Goal: Transaction & Acquisition: Purchase product/service

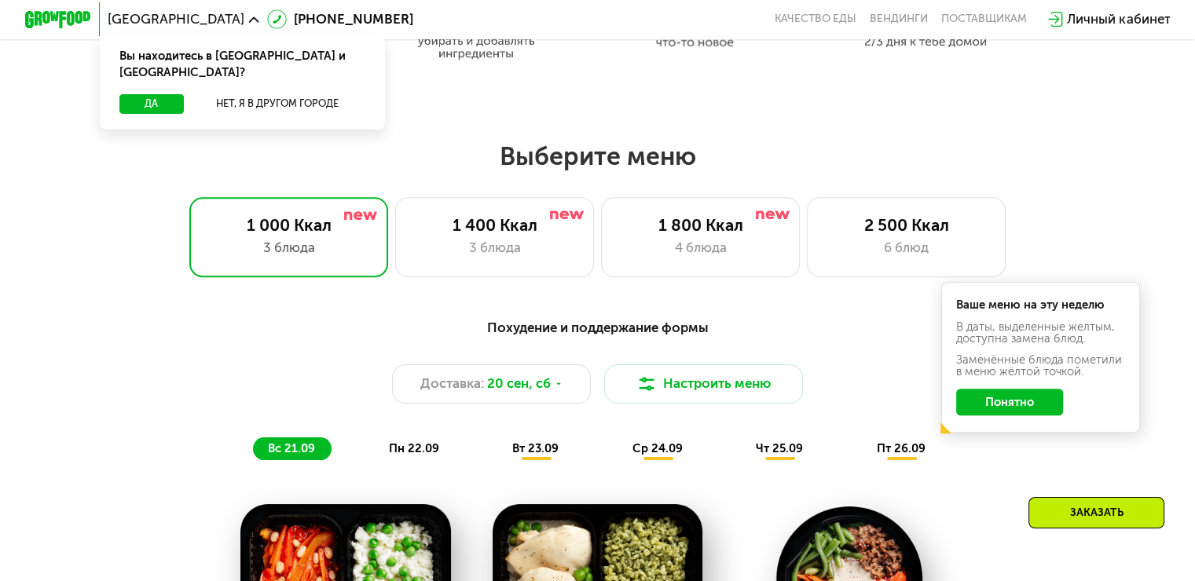
scroll to position [864, 0]
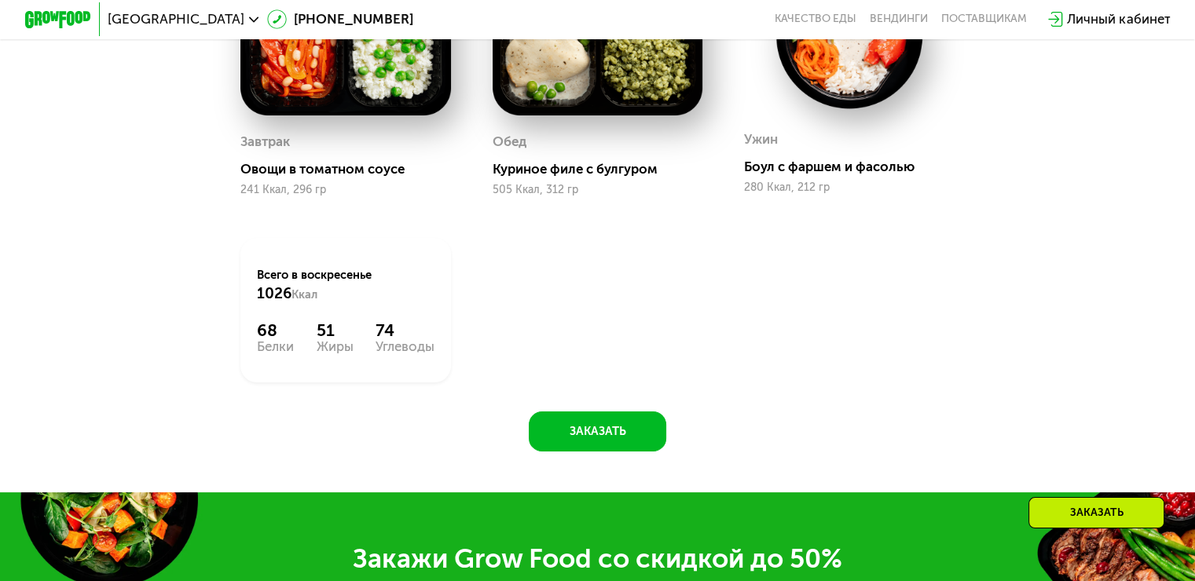
scroll to position [2042, 0]
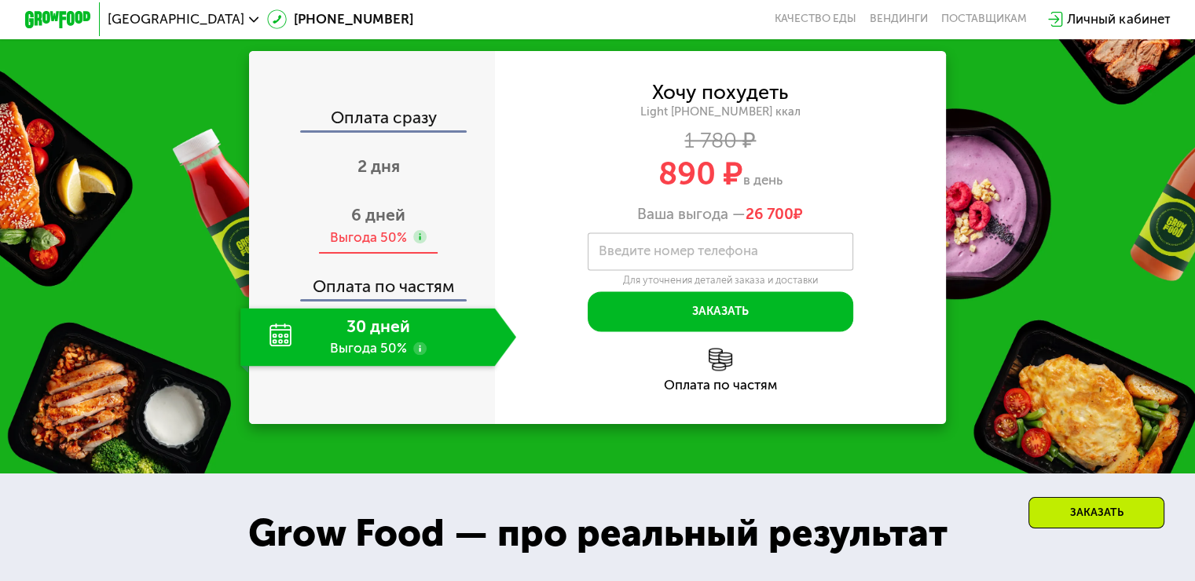
click at [396, 225] on span "6 дней" at bounding box center [378, 215] width 54 height 20
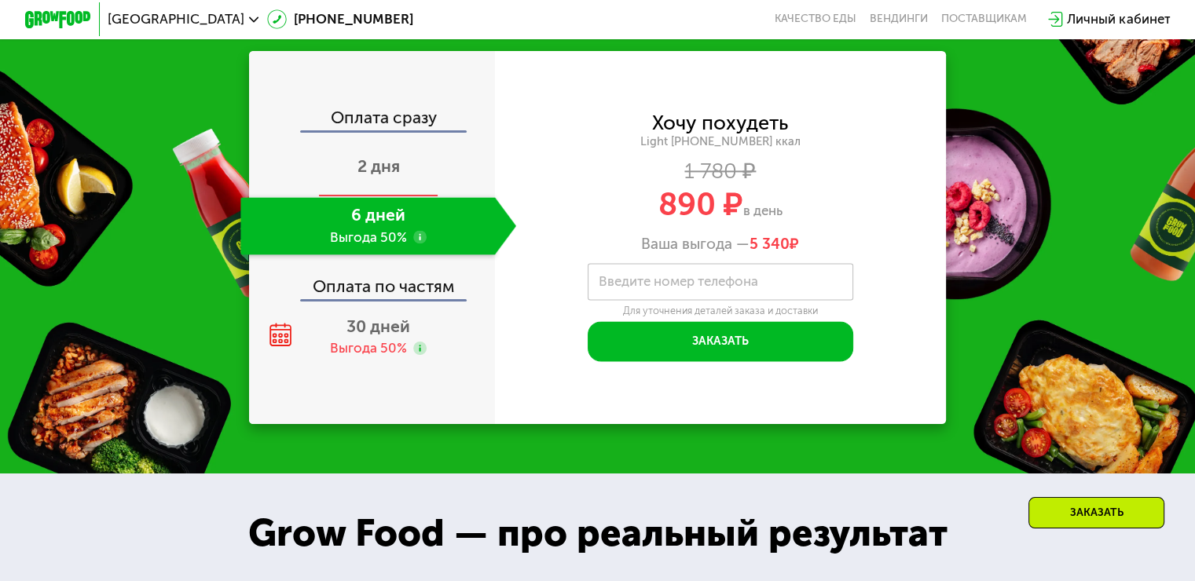
click at [413, 189] on div "2 дня" at bounding box center [378, 168] width 276 height 58
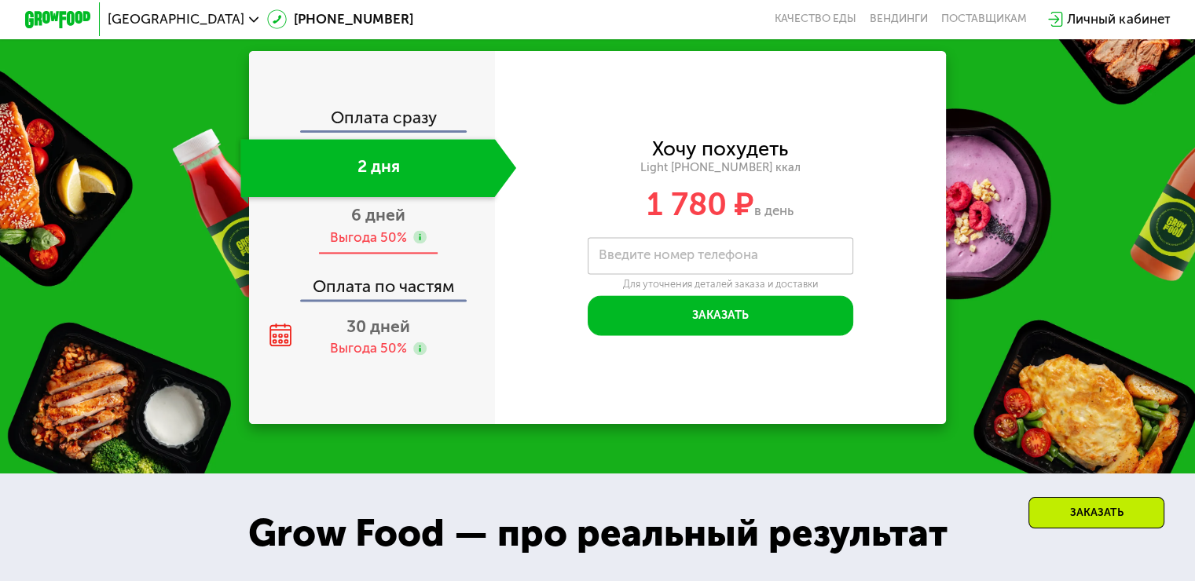
click at [383, 225] on span "6 дней" at bounding box center [378, 215] width 54 height 20
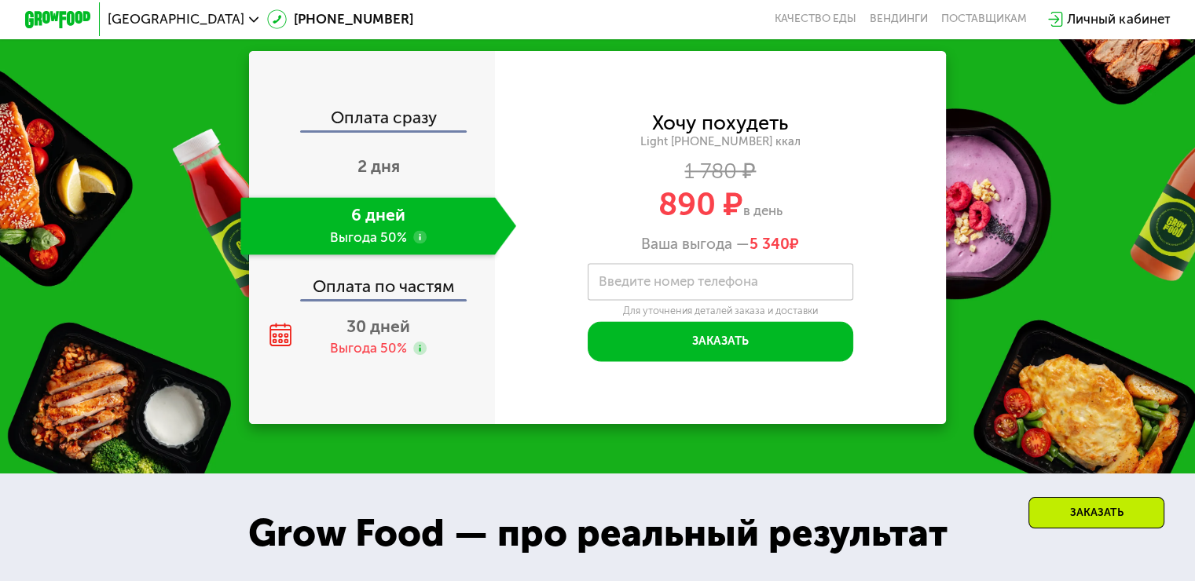
drag, startPoint x: 659, startPoint y: 228, endPoint x: 808, endPoint y: 223, distance: 149.3
click at [808, 220] on div "890 ₽ в день" at bounding box center [721, 204] width 452 height 31
click at [706, 217] on span "890 ₽" at bounding box center [700, 204] width 85 height 38
drag, startPoint x: 669, startPoint y: 219, endPoint x: 760, endPoint y: 218, distance: 91.1
click at [757, 218] on div "890 ₽ в день" at bounding box center [721, 204] width 452 height 31
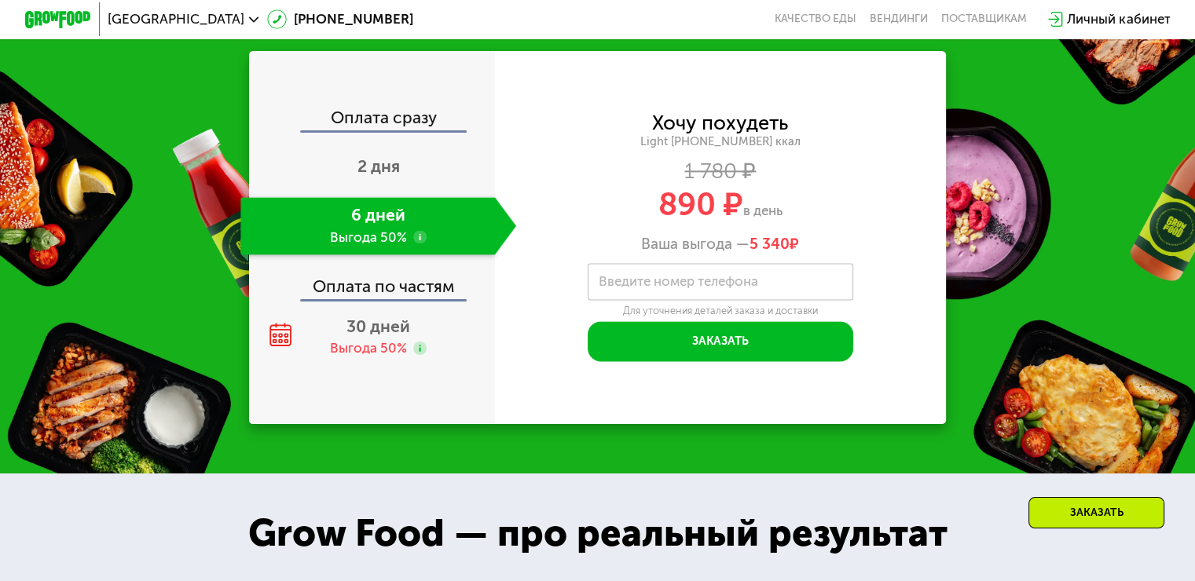
click at [665, 215] on span "890 ₽" at bounding box center [700, 204] width 85 height 38
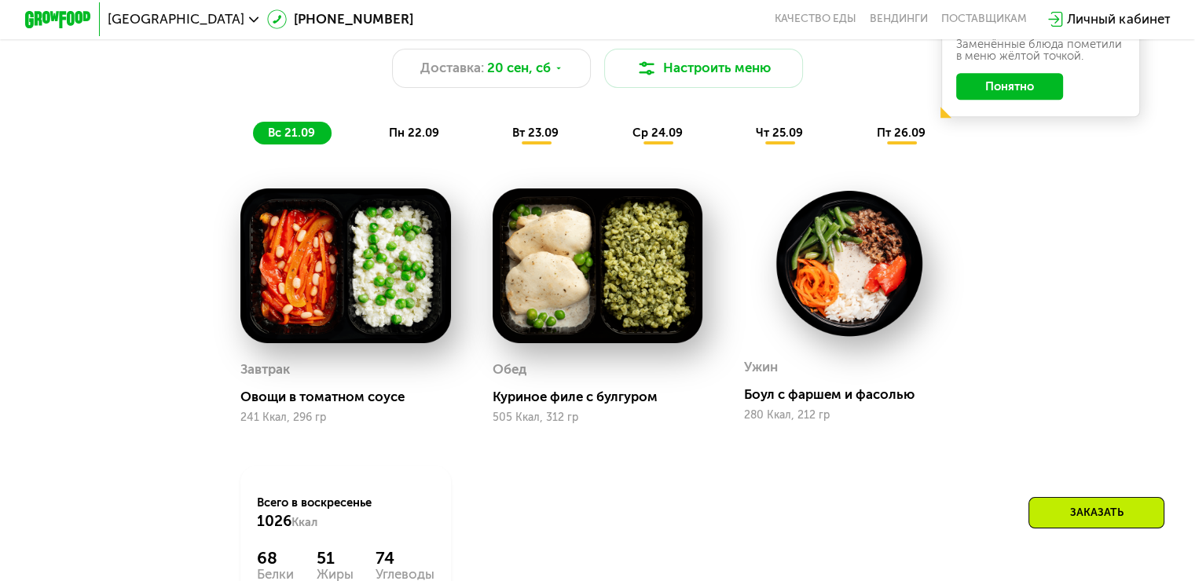
scroll to position [1257, 0]
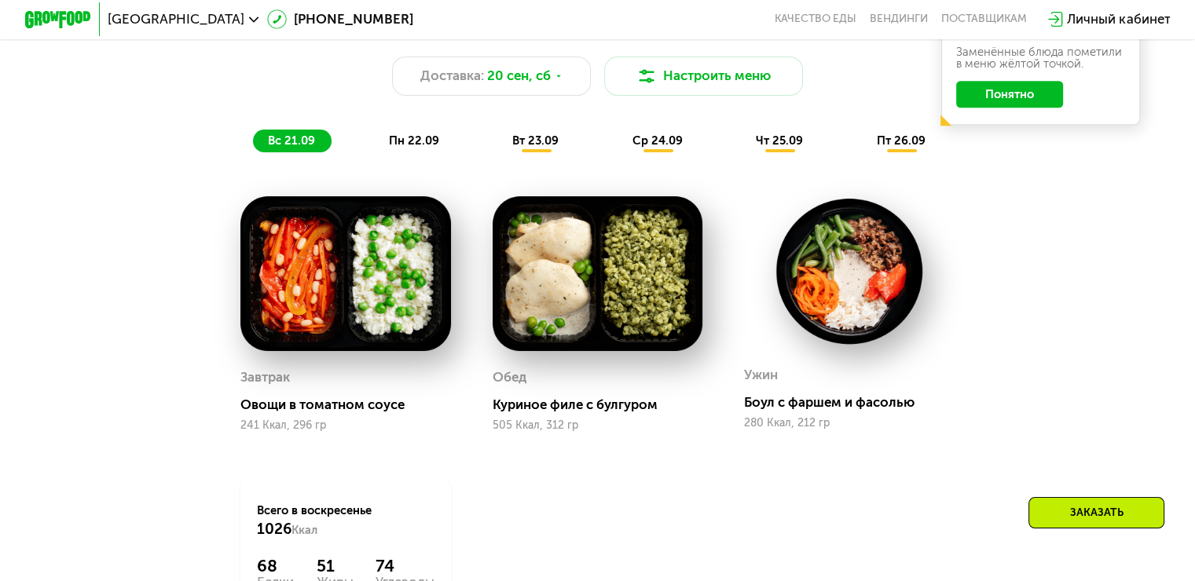
click at [1017, 97] on button "Понятно" at bounding box center [1009, 94] width 107 height 27
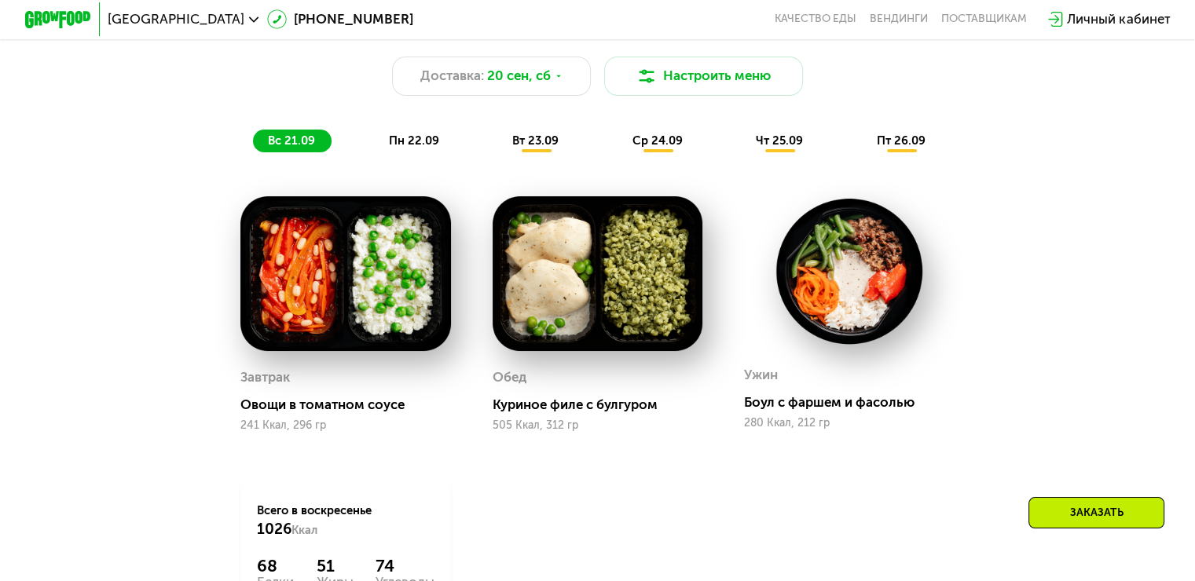
click at [416, 148] on span "пн 22.09" at bounding box center [414, 141] width 50 height 14
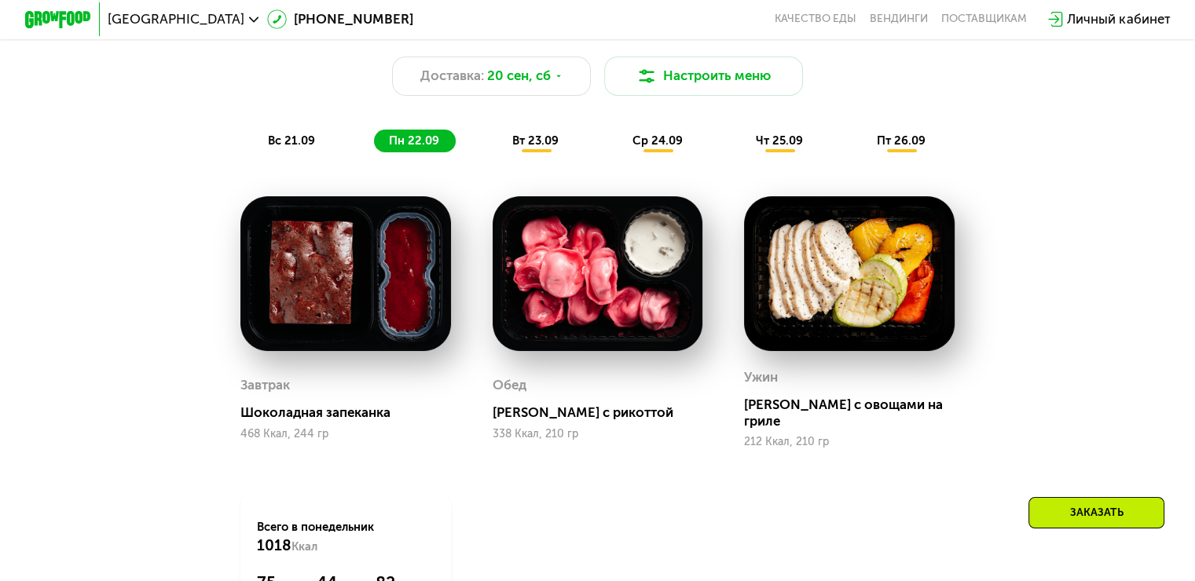
click at [513, 148] on span "вт 23.09" at bounding box center [535, 141] width 46 height 14
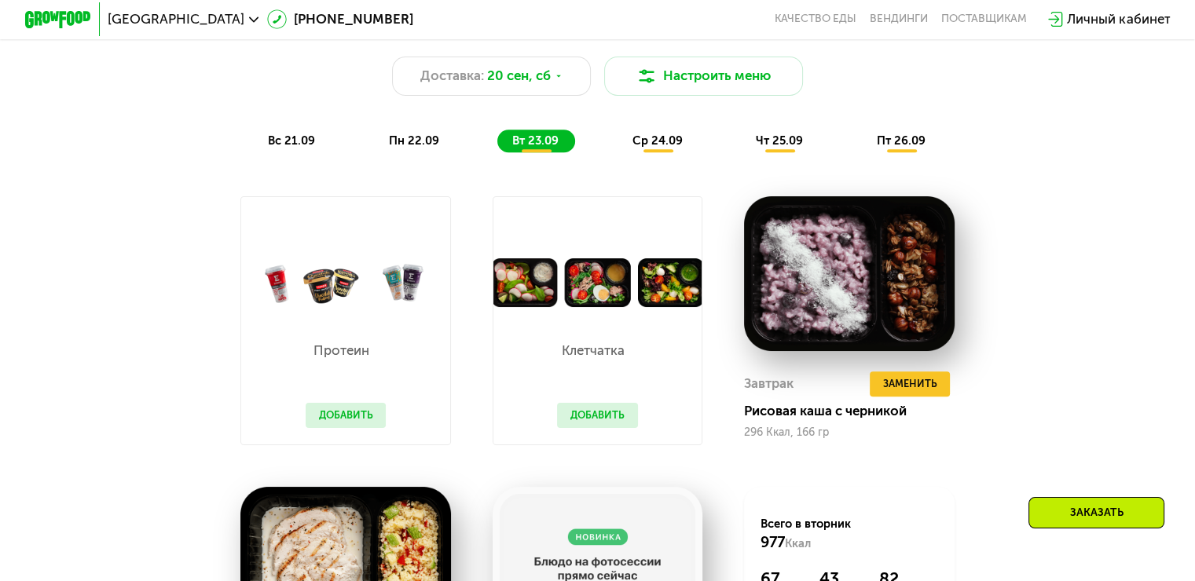
click at [646, 148] on span "ср 24.09" at bounding box center [657, 141] width 50 height 14
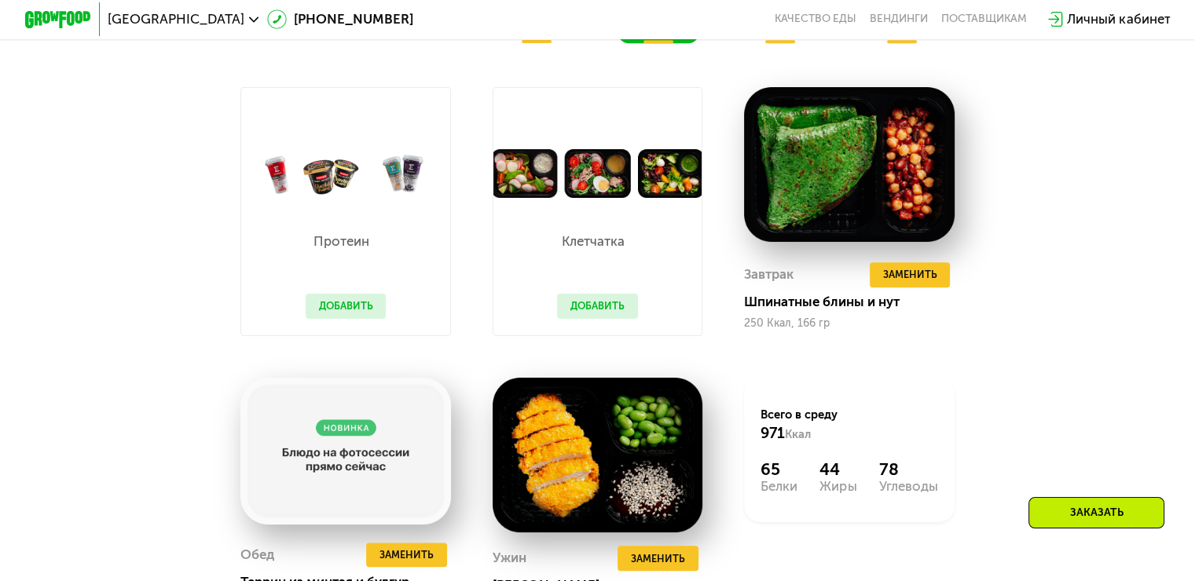
scroll to position [1335, 0]
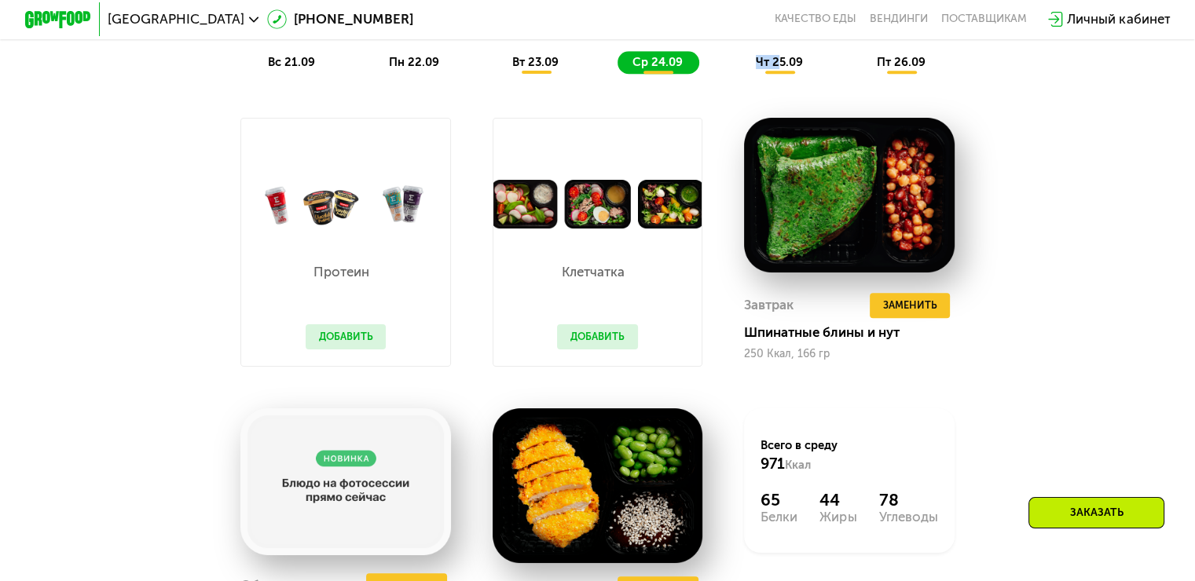
click at [779, 75] on div "чт 25.09" at bounding box center [780, 63] width 79 height 24
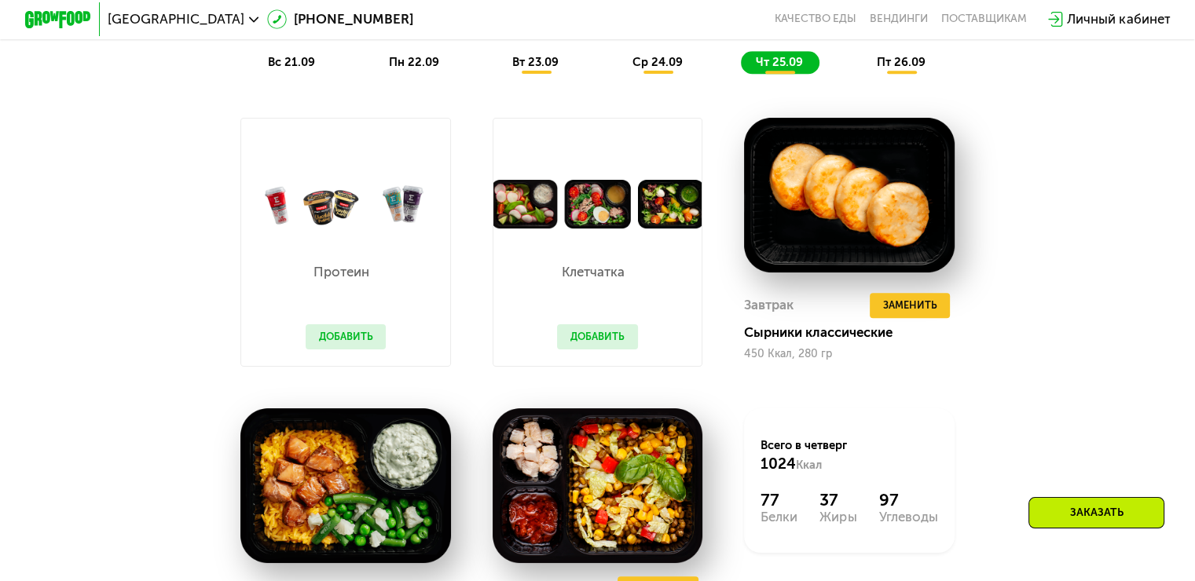
click at [886, 69] on span "пт 26.09" at bounding box center [901, 62] width 49 height 14
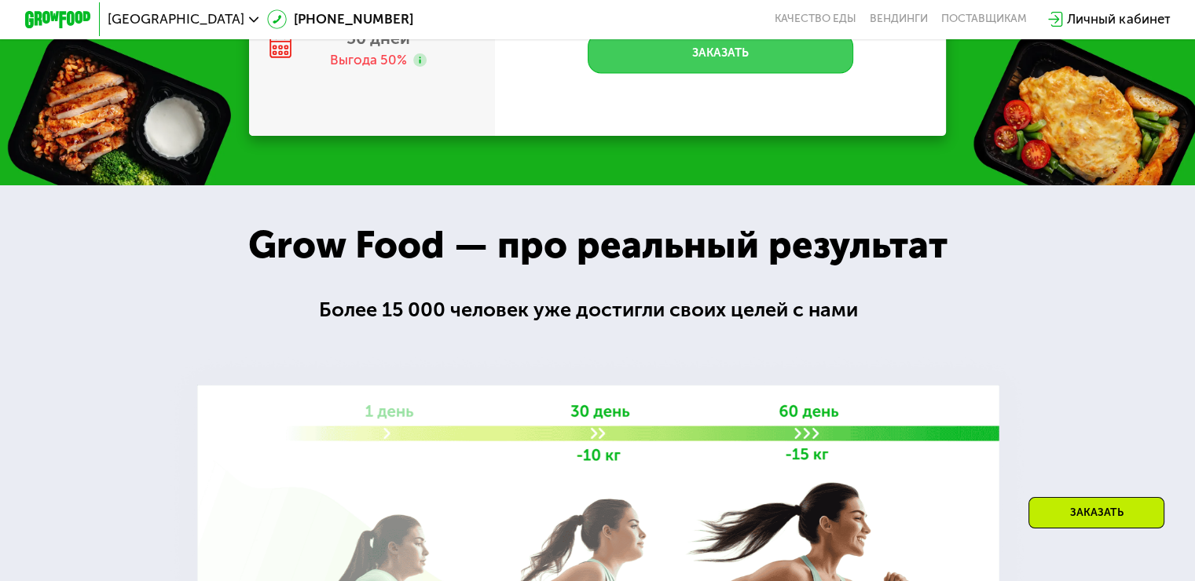
scroll to position [2042, 0]
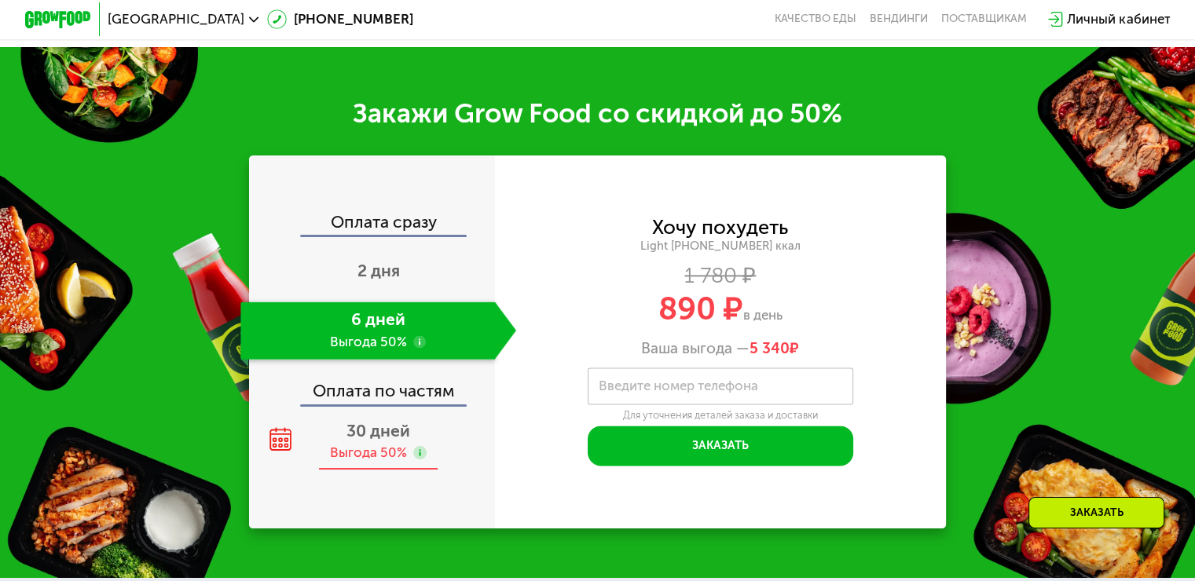
click at [378, 441] on span "30 дней" at bounding box center [378, 431] width 64 height 20
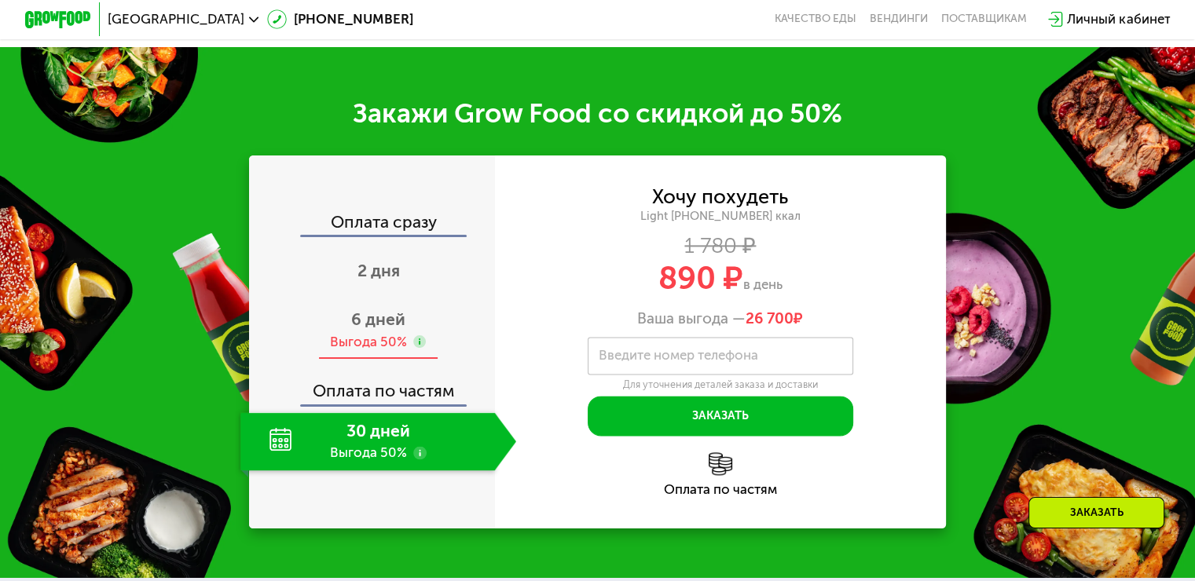
click at [390, 351] on div "Выгода 50%" at bounding box center [368, 342] width 77 height 18
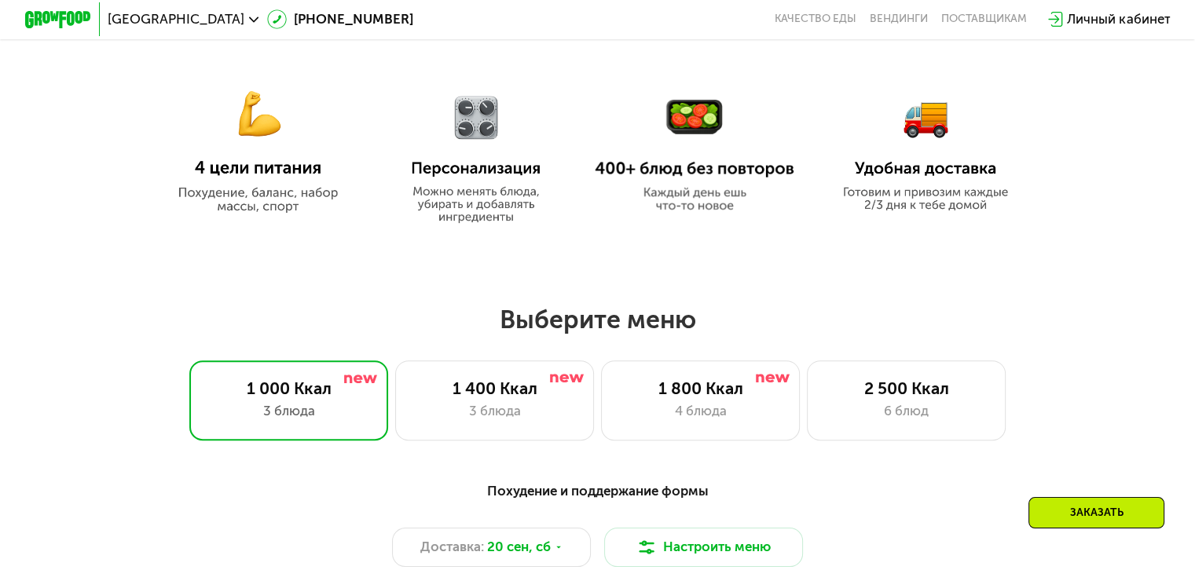
scroll to position [1021, 0]
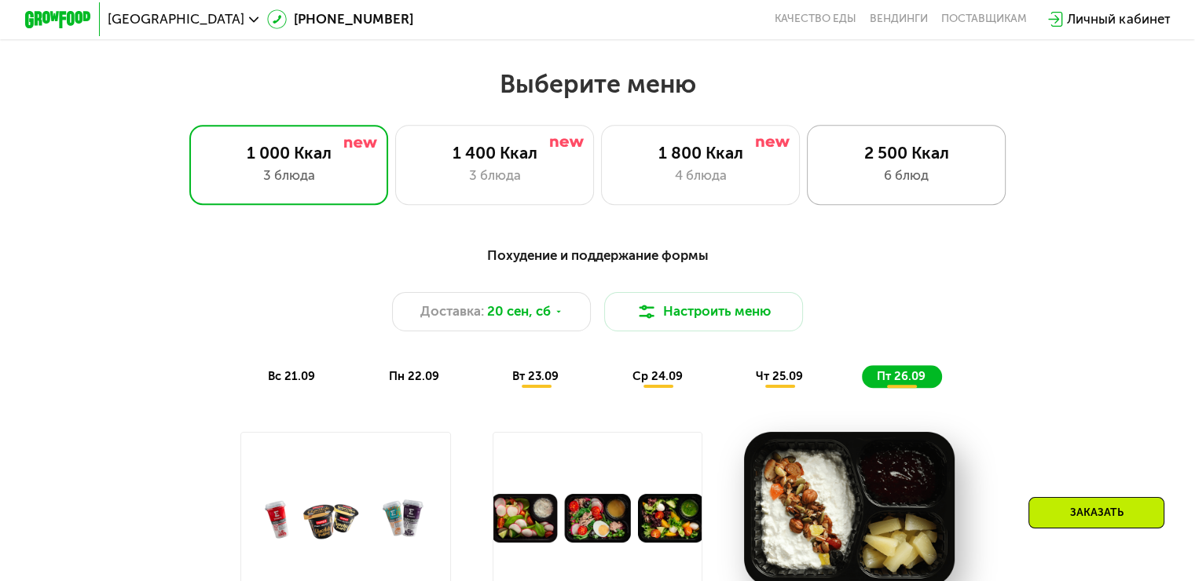
click at [858, 163] on div "2 500 Ккал" at bounding box center [906, 153] width 164 height 20
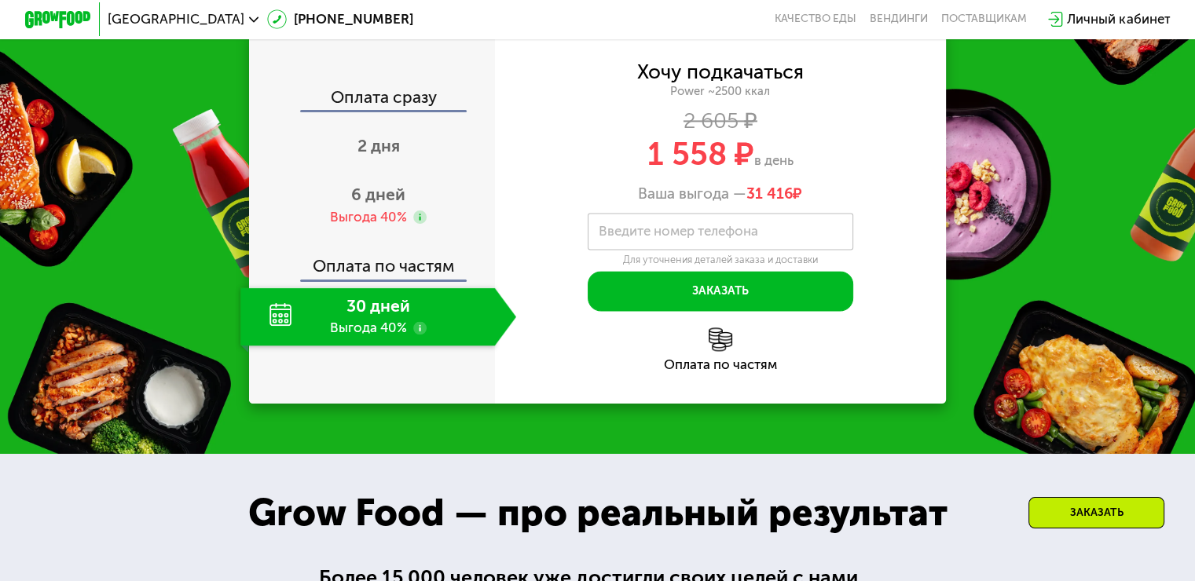
scroll to position [2200, 0]
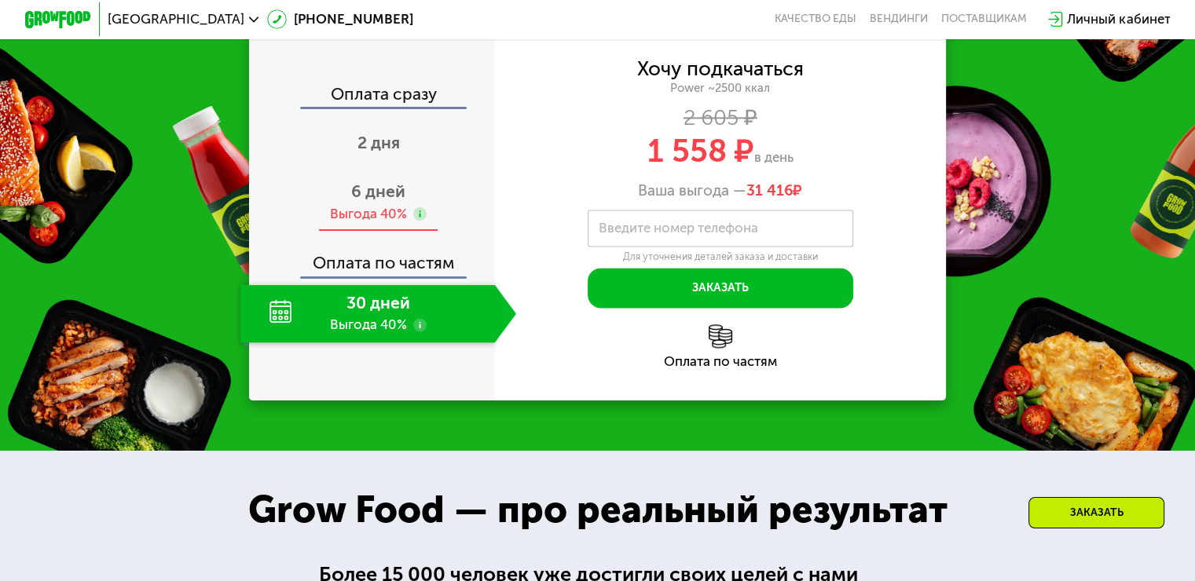
click at [367, 201] on span "6 дней" at bounding box center [378, 191] width 54 height 20
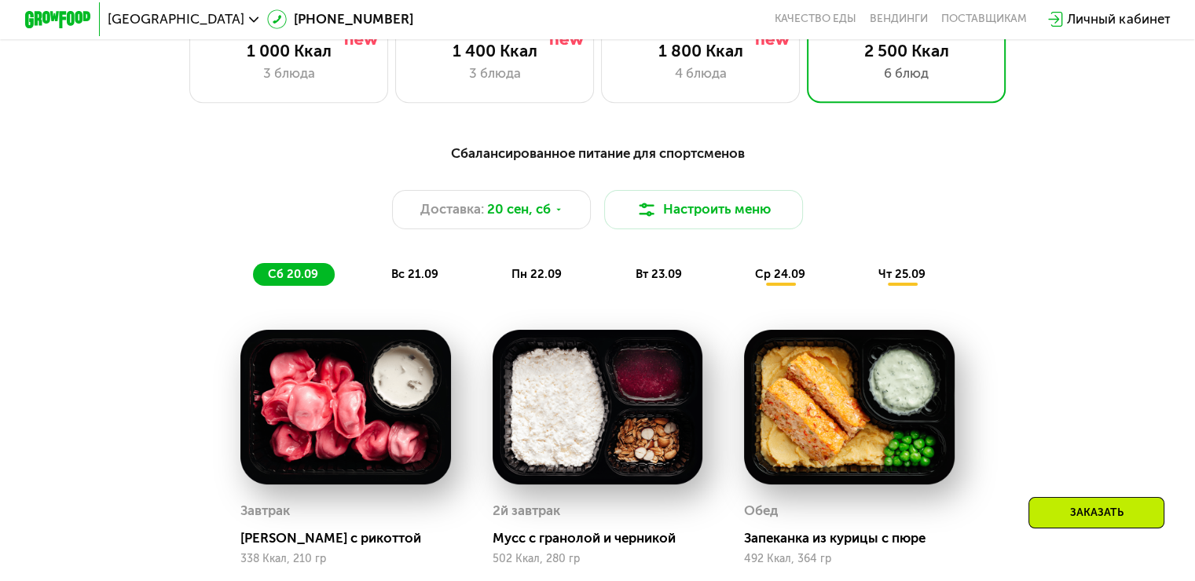
scroll to position [943, 0]
